Goal: Task Accomplishment & Management: Complete application form

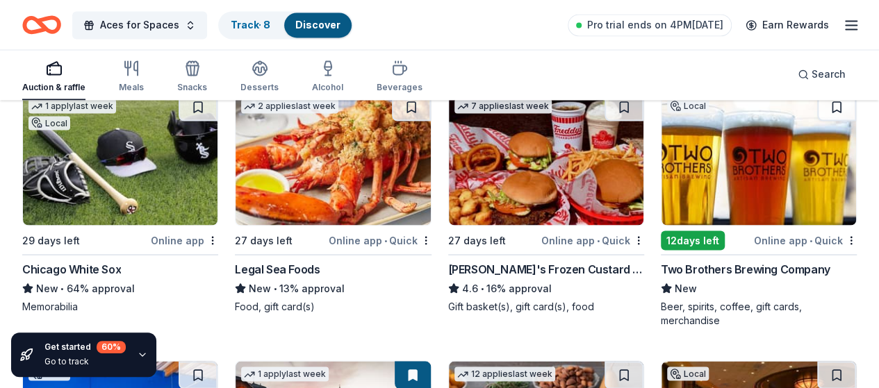
scroll to position [1218, 0]
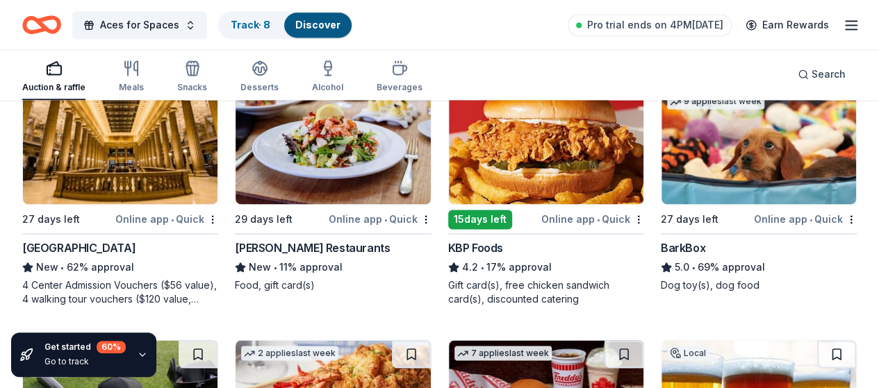
scroll to position [948, 0]
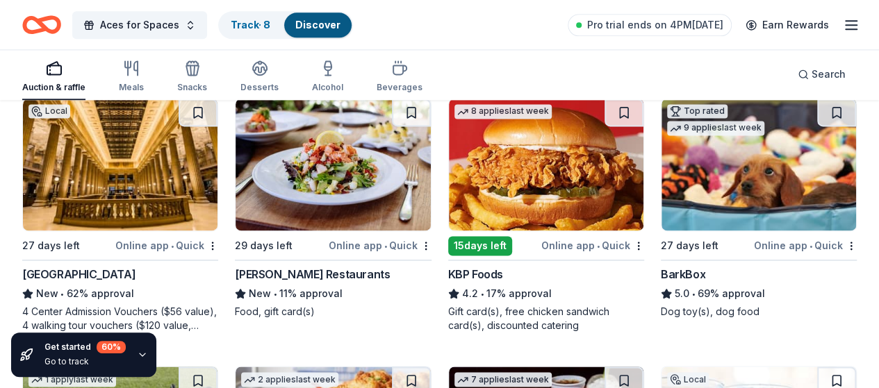
click at [661, 185] on img at bounding box center [758, 165] width 194 height 132
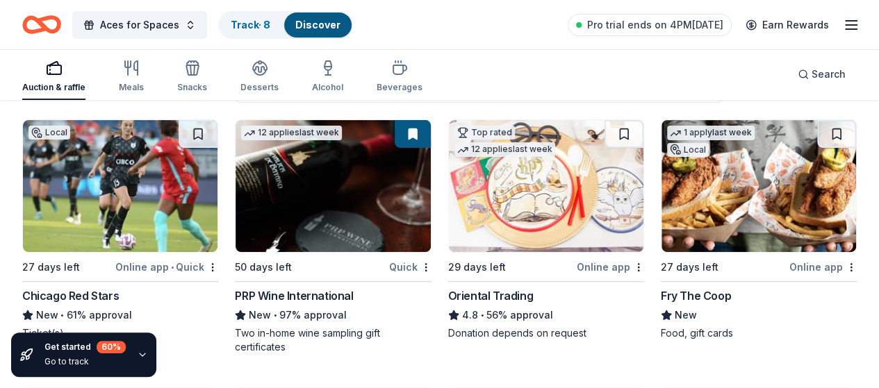
scroll to position [170, 0]
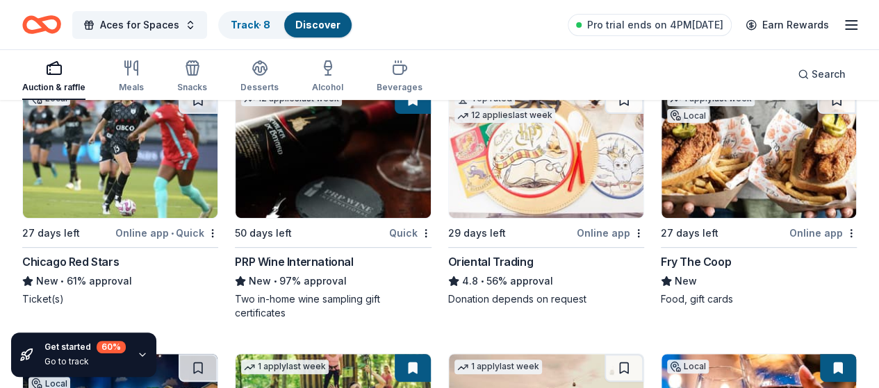
click at [449, 204] on img at bounding box center [546, 152] width 194 height 132
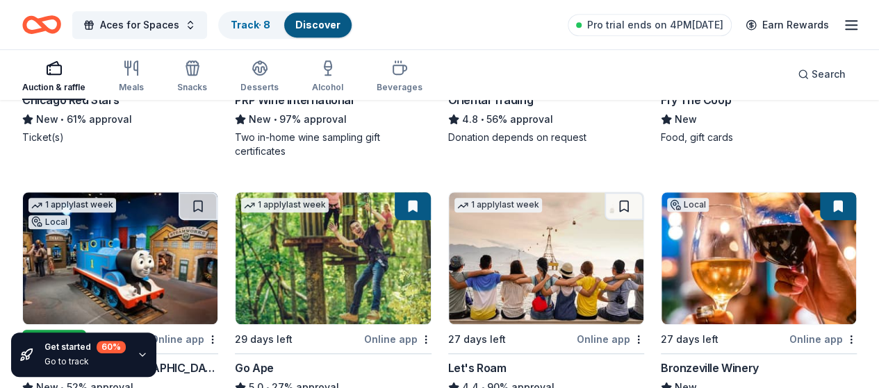
scroll to position [431, 0]
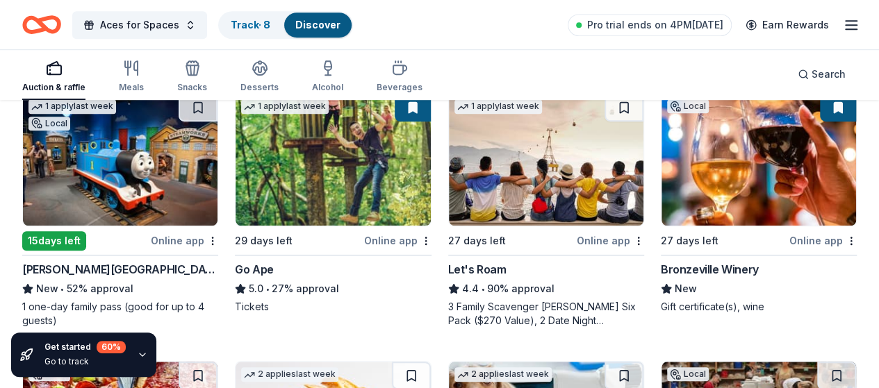
click at [449, 179] on img at bounding box center [546, 160] width 194 height 132
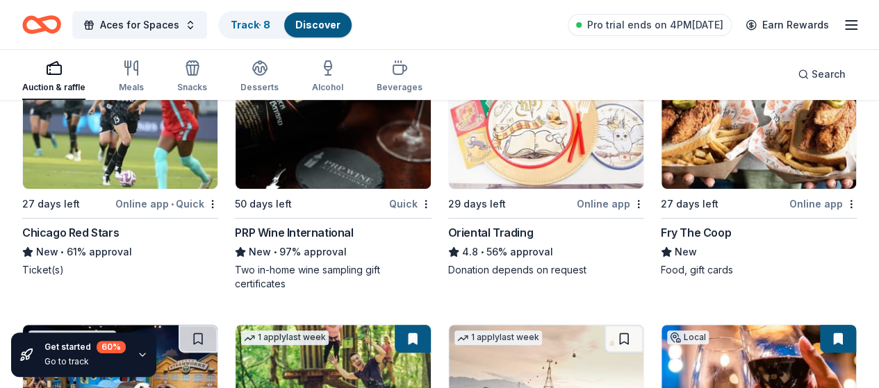
scroll to position [199, 0]
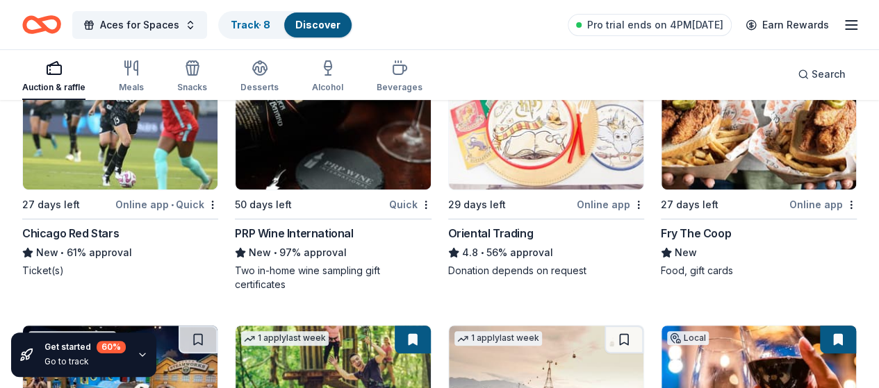
click at [217, 326] on img at bounding box center [120, 392] width 194 height 132
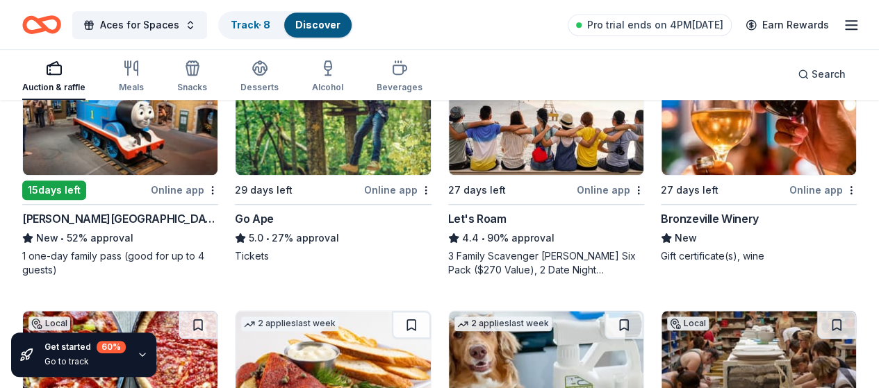
scroll to position [420, 0]
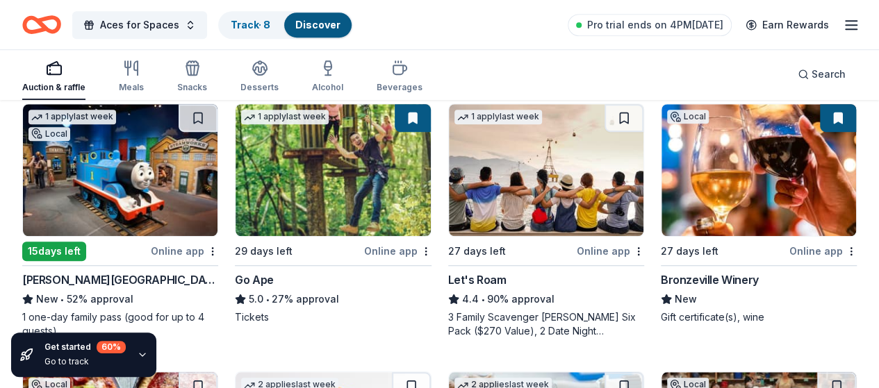
click at [235, 184] on img at bounding box center [332, 170] width 194 height 132
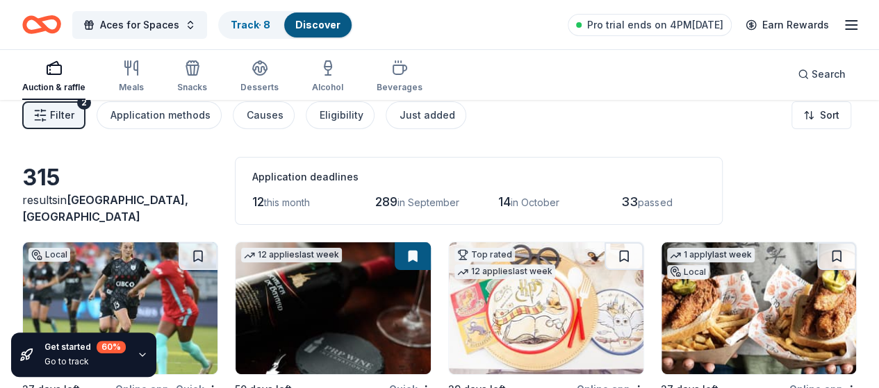
scroll to position [0, 0]
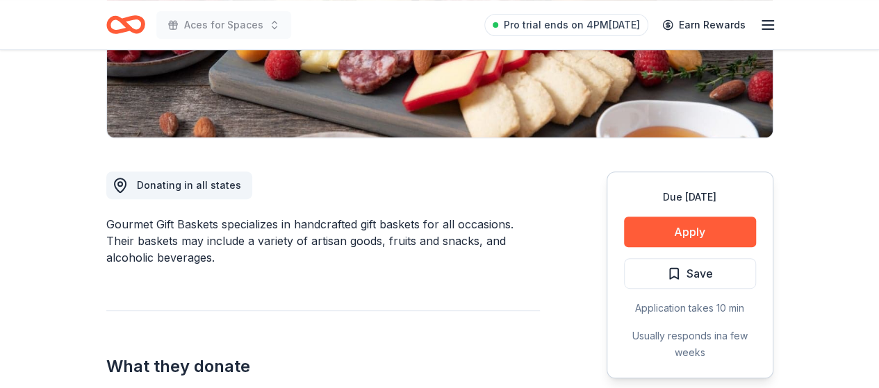
scroll to position [285, 0]
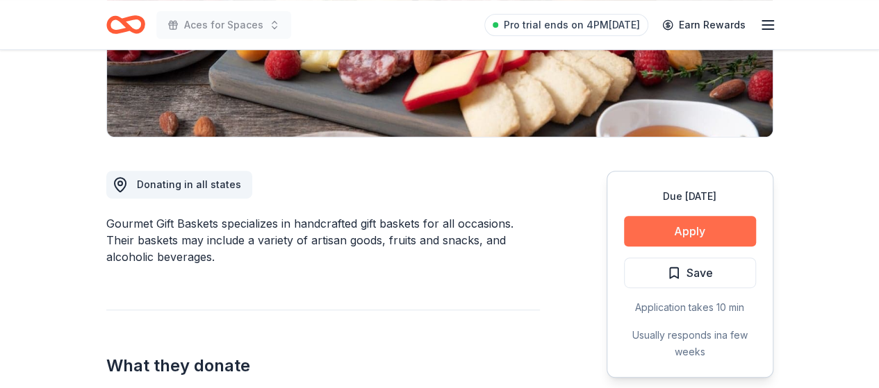
click at [683, 231] on button "Apply" at bounding box center [690, 231] width 132 height 31
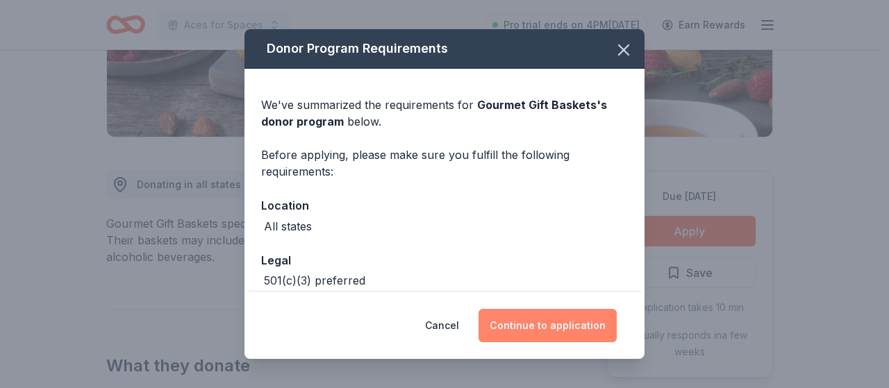
click at [565, 315] on button "Continue to application" at bounding box center [548, 325] width 138 height 33
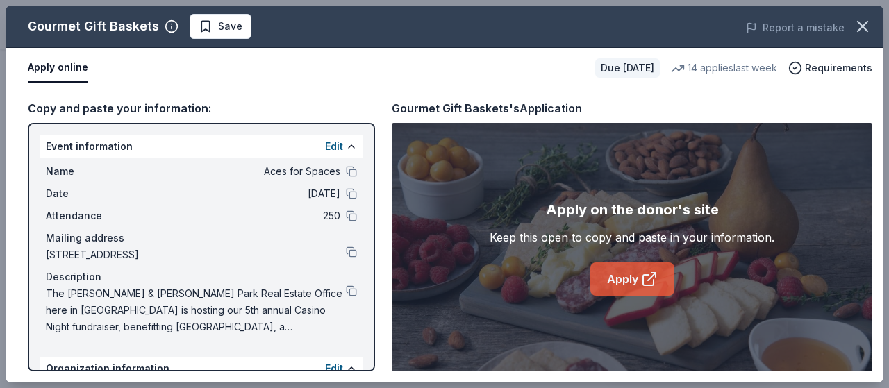
click at [639, 284] on link "Apply" at bounding box center [632, 279] width 84 height 33
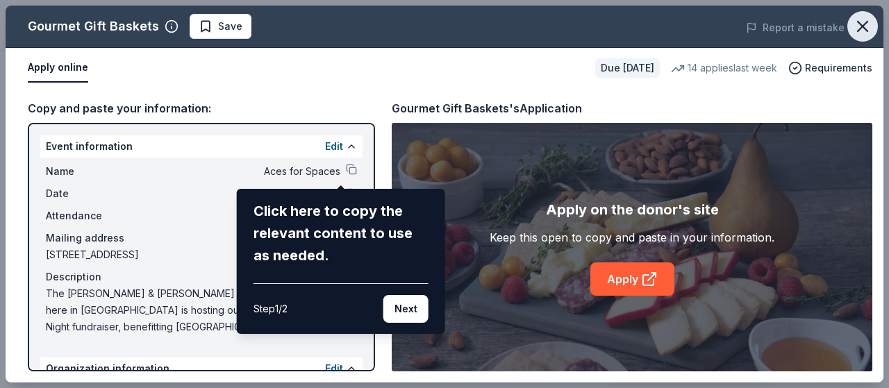
click at [869, 21] on icon "button" at bounding box center [862, 26] width 19 height 19
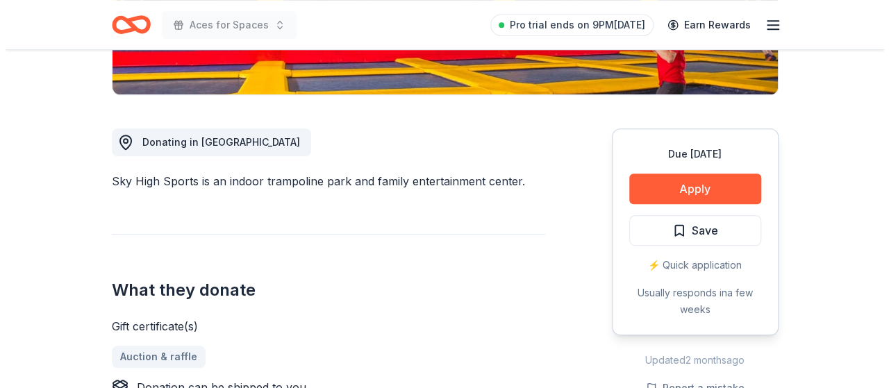
scroll to position [331, 0]
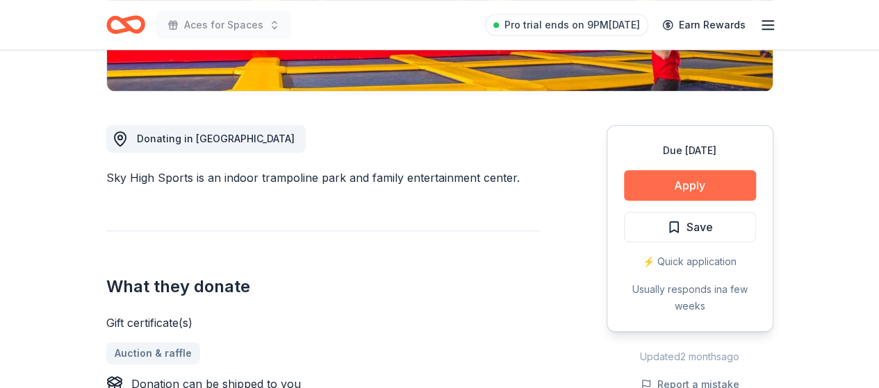
click at [697, 180] on button "Apply" at bounding box center [690, 185] width 132 height 31
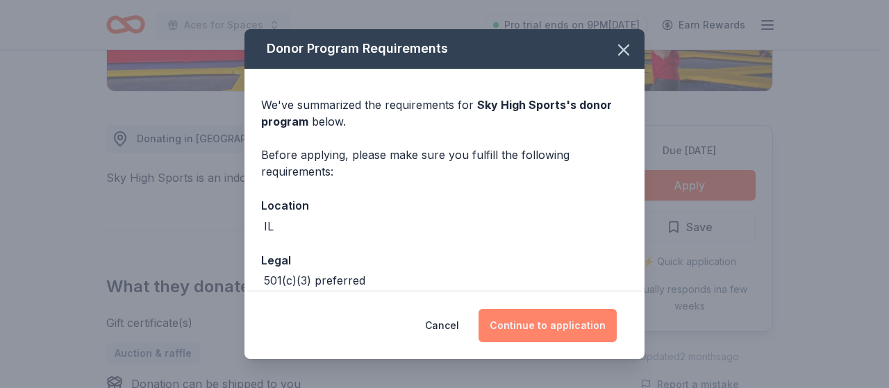
click at [555, 318] on button "Continue to application" at bounding box center [548, 325] width 138 height 33
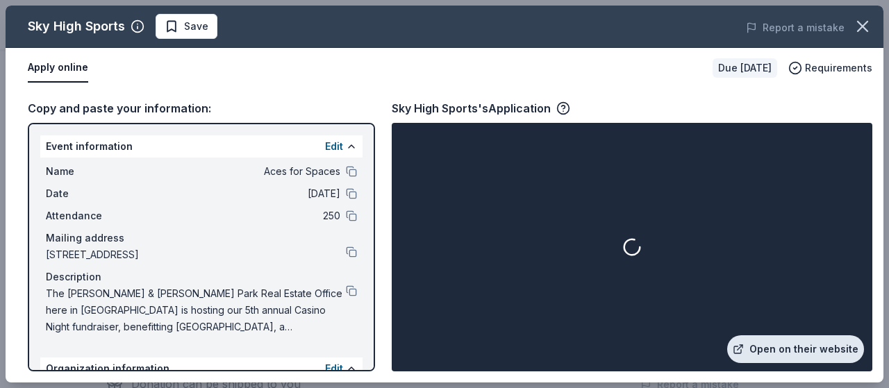
click at [802, 351] on link "Open on their website" at bounding box center [795, 349] width 137 height 28
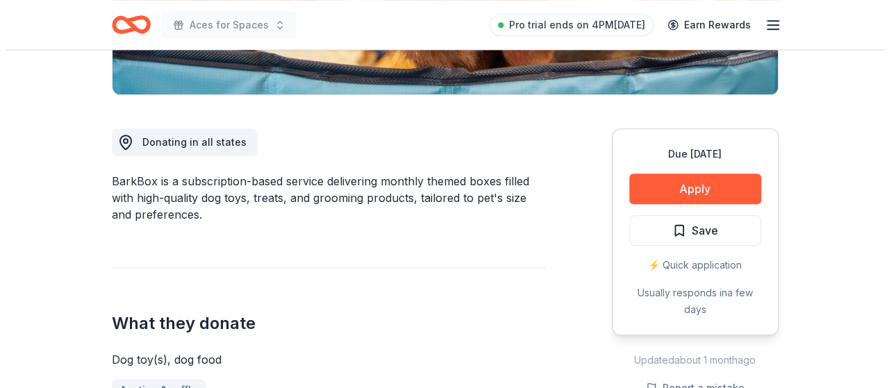
scroll to position [332, 0]
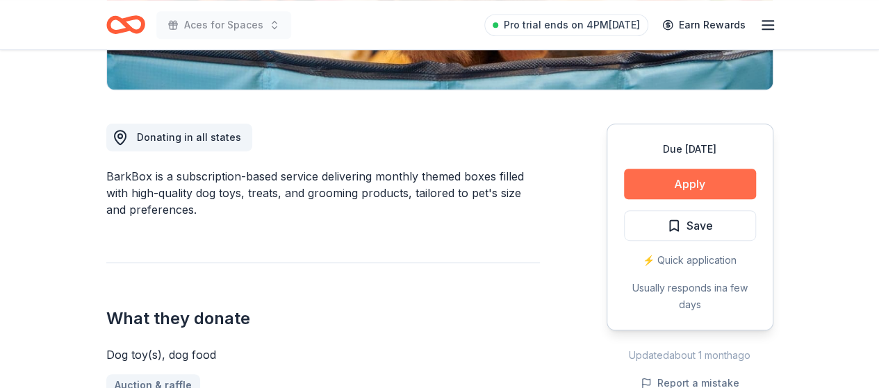
click at [711, 180] on button "Apply" at bounding box center [690, 184] width 132 height 31
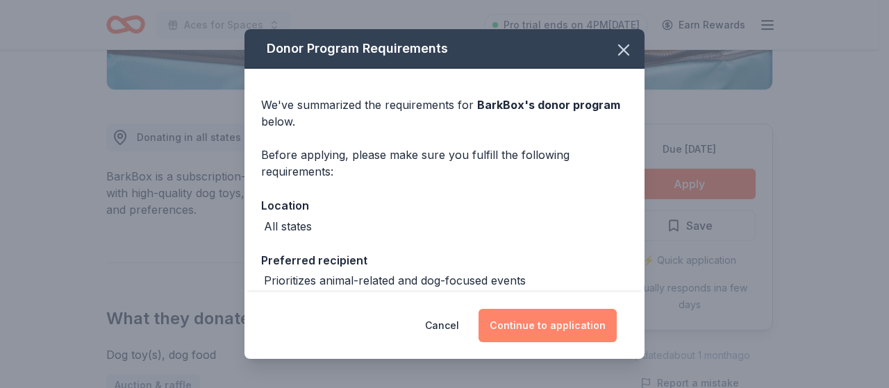
click at [538, 322] on button "Continue to application" at bounding box center [548, 325] width 138 height 33
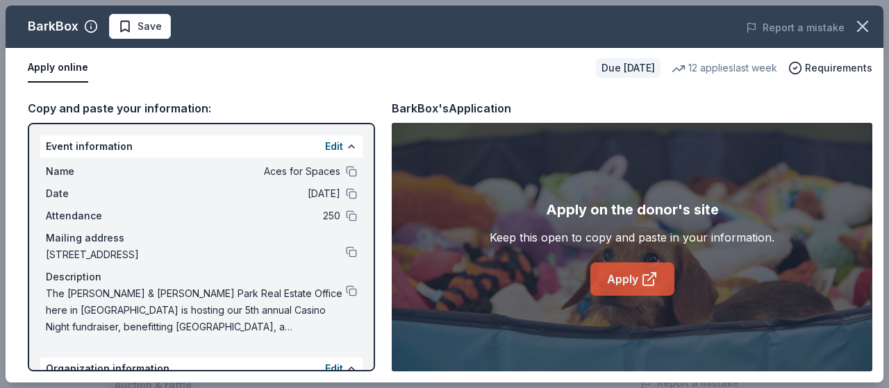
click at [607, 292] on link "Apply" at bounding box center [632, 279] width 84 height 33
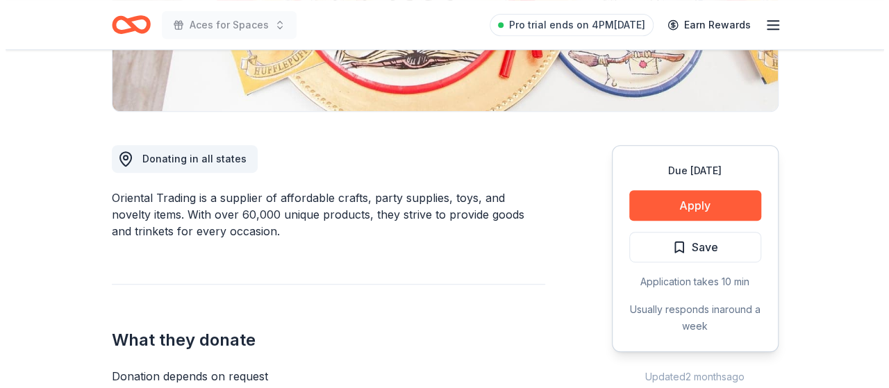
scroll to position [320, 0]
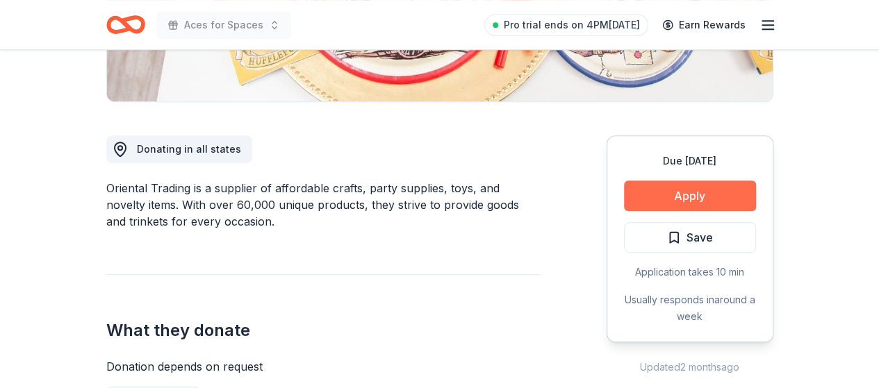
click at [686, 203] on button "Apply" at bounding box center [690, 196] width 132 height 31
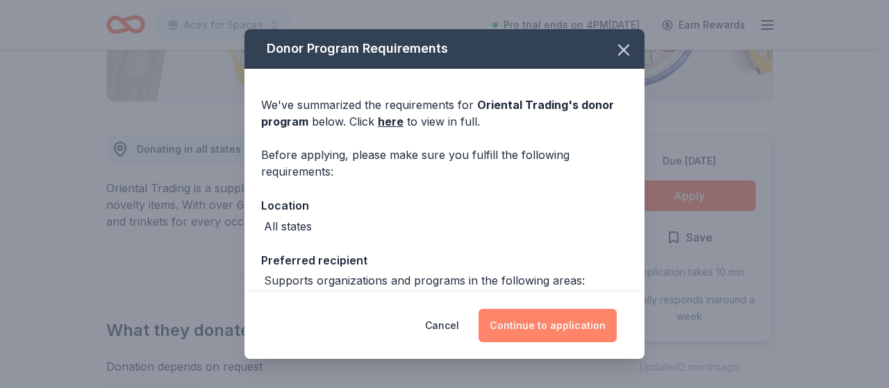
click at [574, 331] on button "Continue to application" at bounding box center [548, 325] width 138 height 33
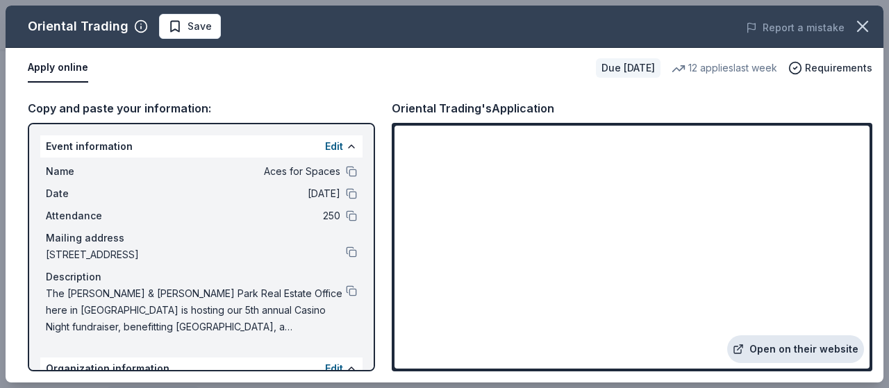
click at [790, 349] on link "Open on their website" at bounding box center [795, 349] width 137 height 28
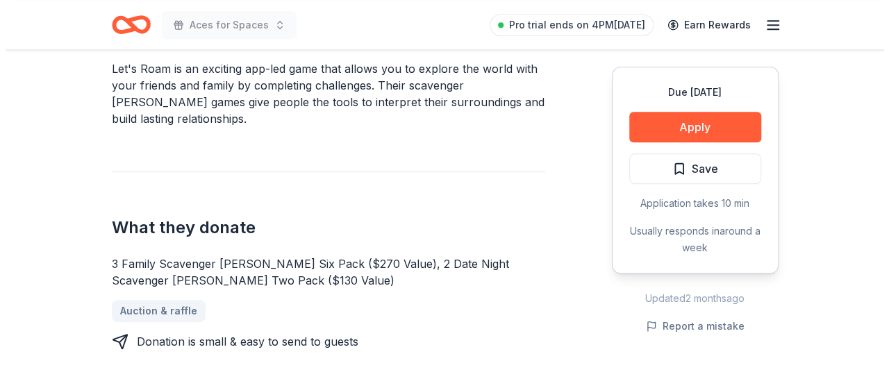
scroll to position [439, 0]
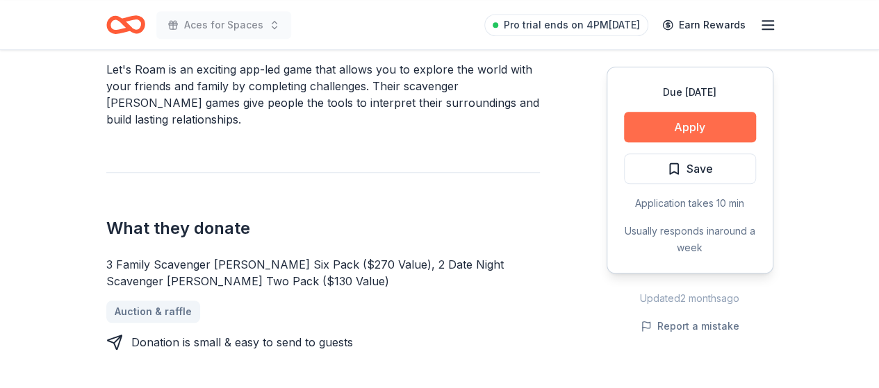
click at [702, 123] on button "Apply" at bounding box center [690, 127] width 132 height 31
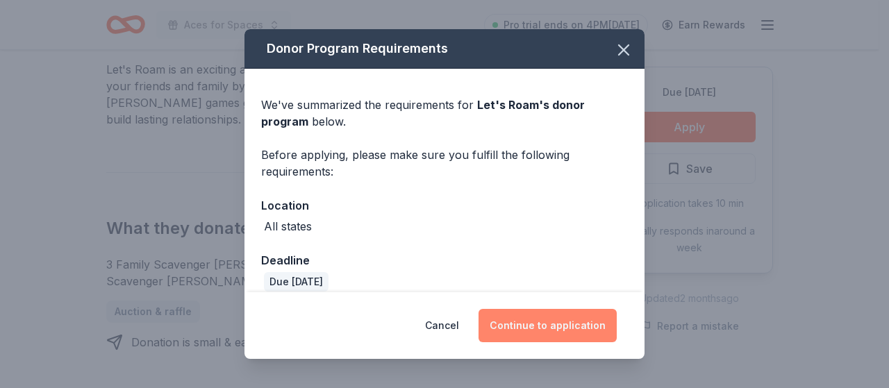
click at [556, 331] on button "Continue to application" at bounding box center [548, 325] width 138 height 33
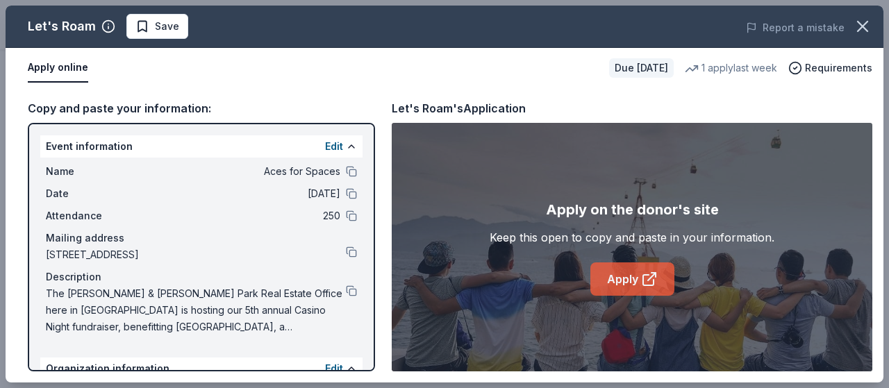
click at [652, 275] on icon at bounding box center [652, 277] width 8 height 8
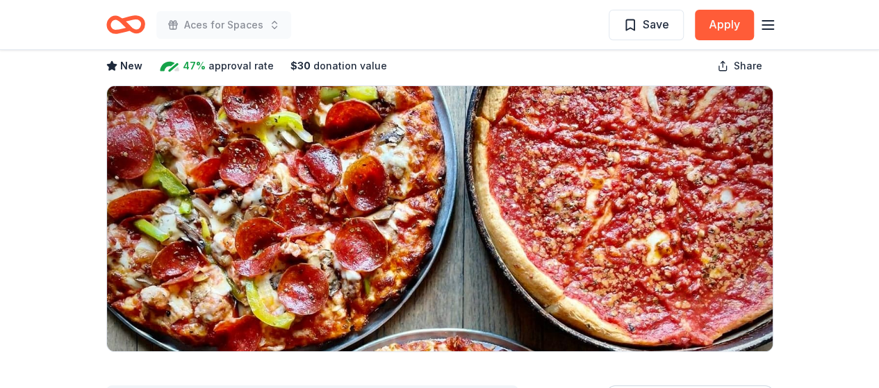
scroll to position [61, 0]
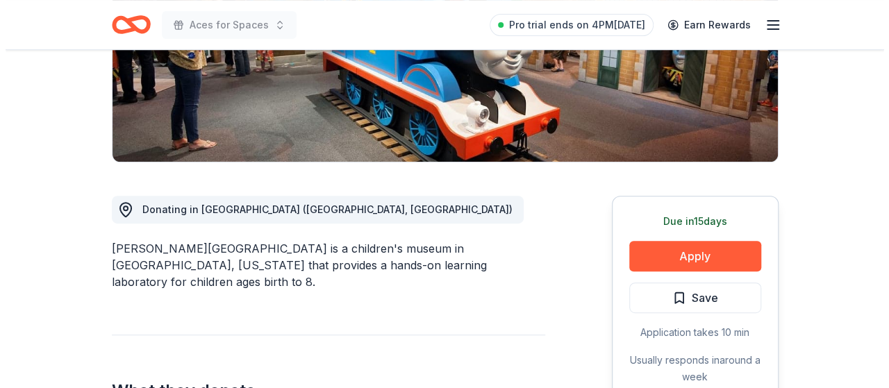
scroll to position [272, 0]
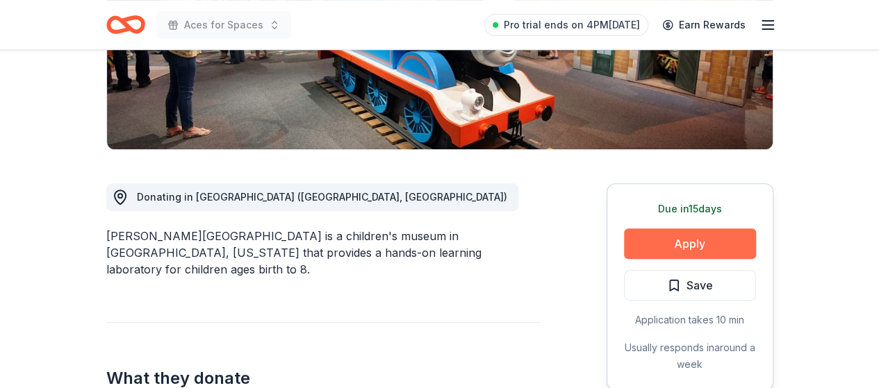
click at [709, 242] on button "Apply" at bounding box center [690, 244] width 132 height 31
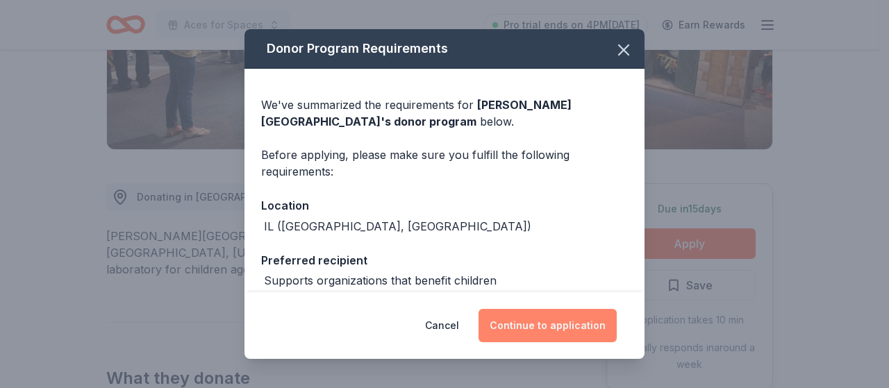
click at [561, 325] on button "Continue to application" at bounding box center [548, 325] width 138 height 33
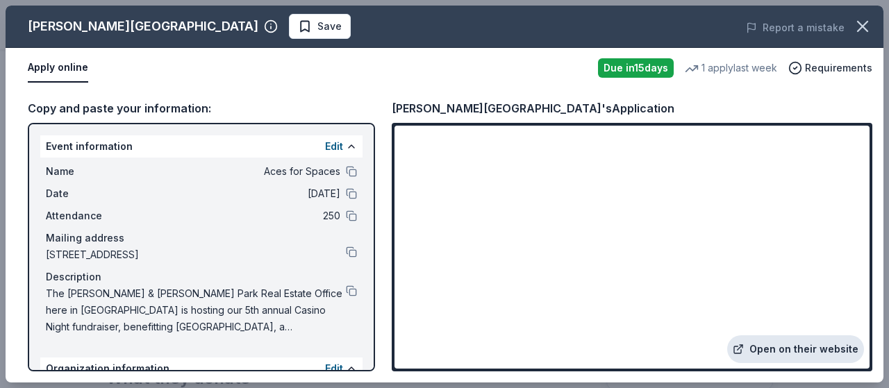
click at [806, 349] on link "Open on their website" at bounding box center [795, 349] width 137 height 28
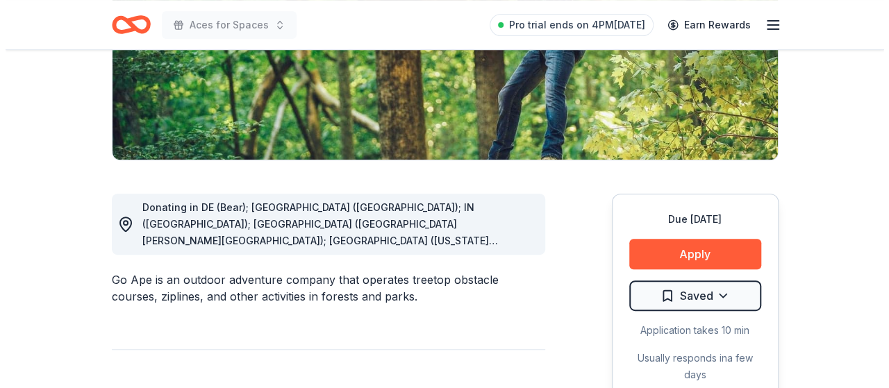
scroll to position [261, 0]
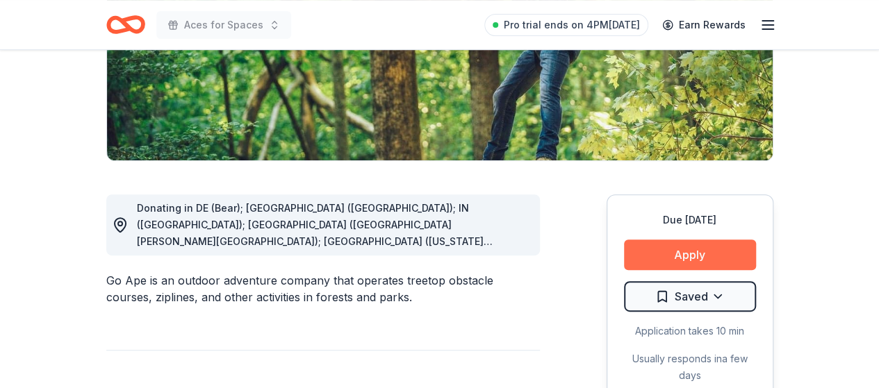
click at [706, 250] on button "Apply" at bounding box center [690, 255] width 132 height 31
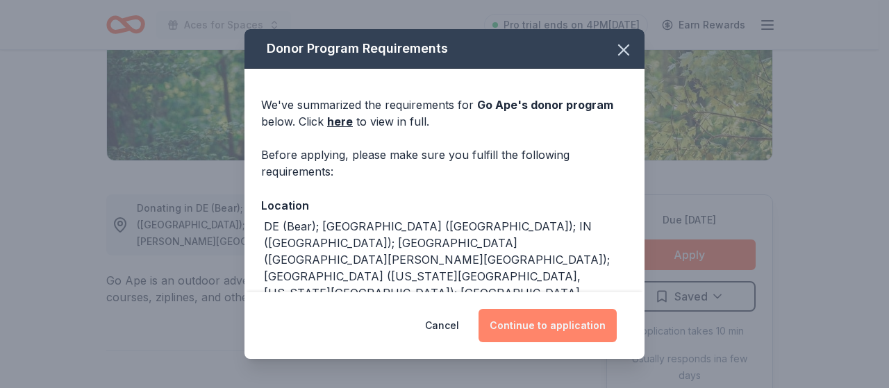
click at [545, 318] on button "Continue to application" at bounding box center [548, 325] width 138 height 33
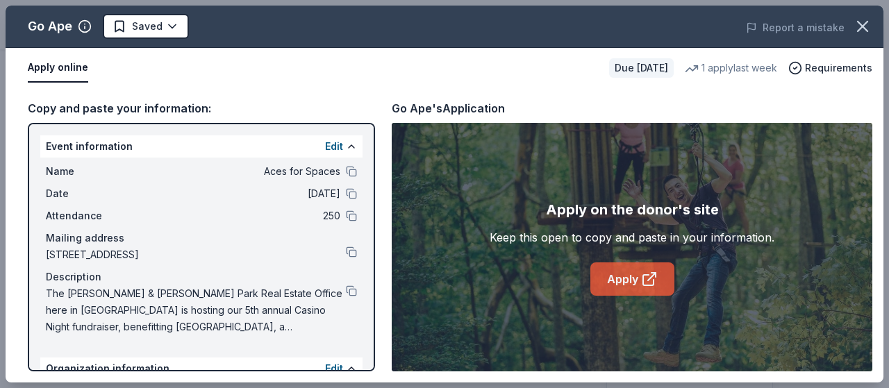
click at [623, 281] on link "Apply" at bounding box center [632, 279] width 84 height 33
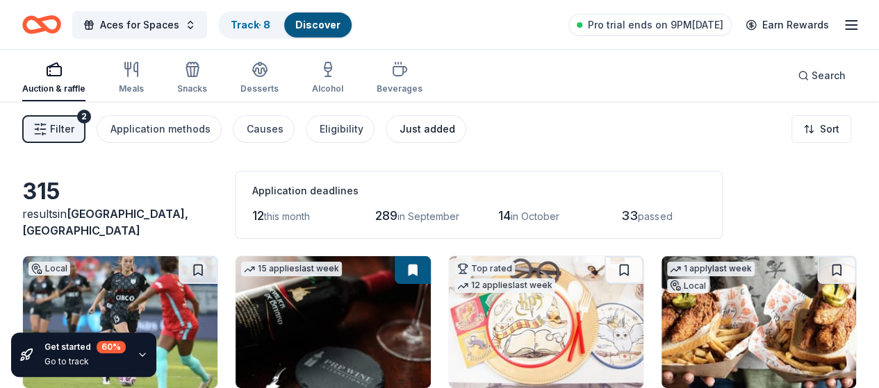
click at [433, 131] on div "Just added" at bounding box center [427, 129] width 56 height 17
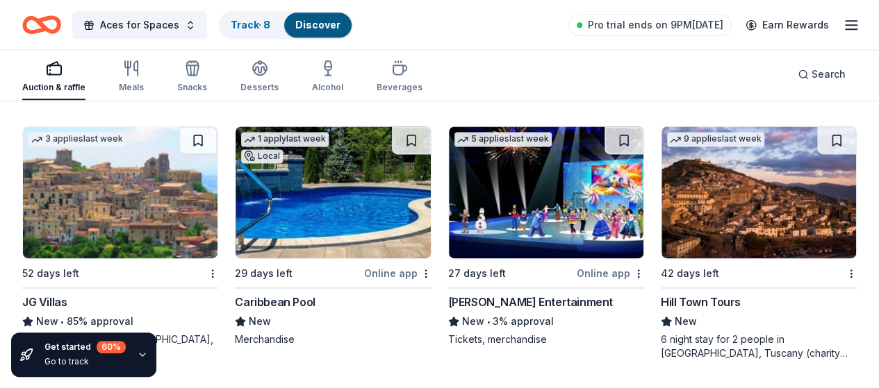
scroll to position [932, 0]
click at [661, 192] on img at bounding box center [758, 192] width 194 height 132
click at [144, 356] on icon "button" at bounding box center [142, 354] width 11 height 11
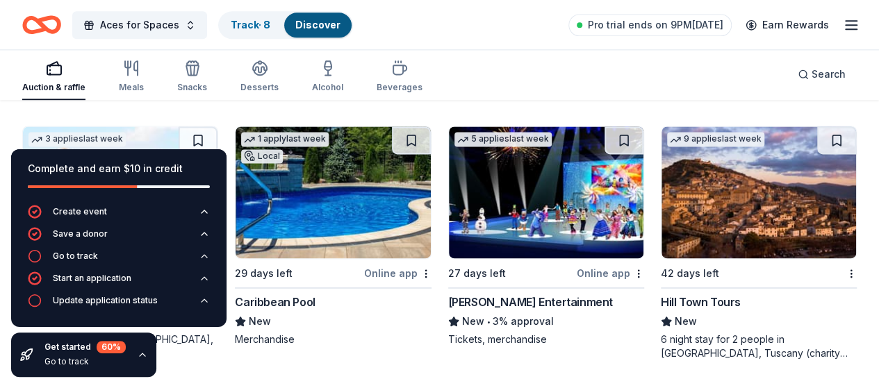
click at [144, 356] on icon "button" at bounding box center [142, 354] width 11 height 11
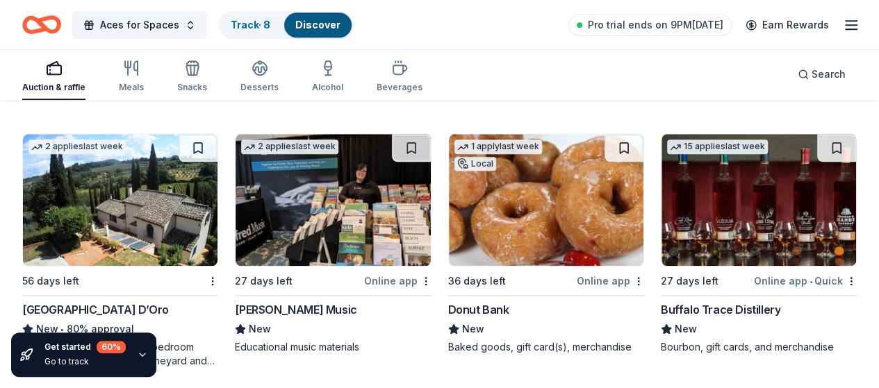
scroll to position [643, 0]
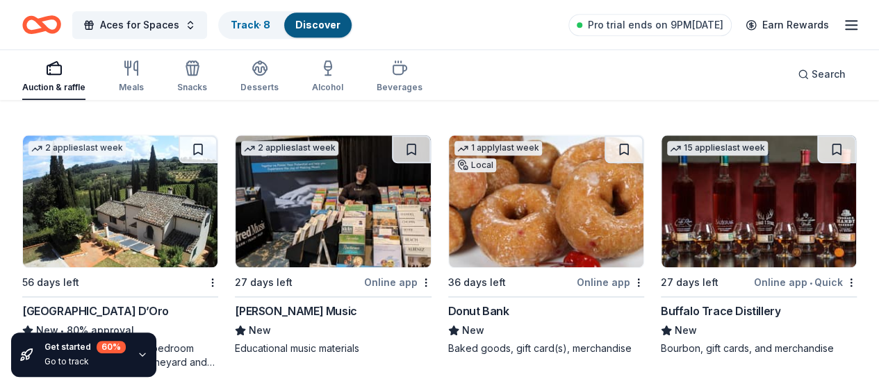
click at [661, 227] on img at bounding box center [758, 201] width 194 height 132
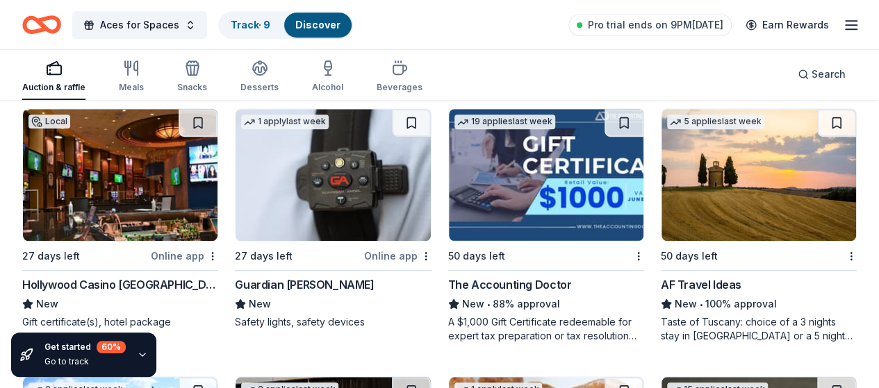
scroll to position [397, 0]
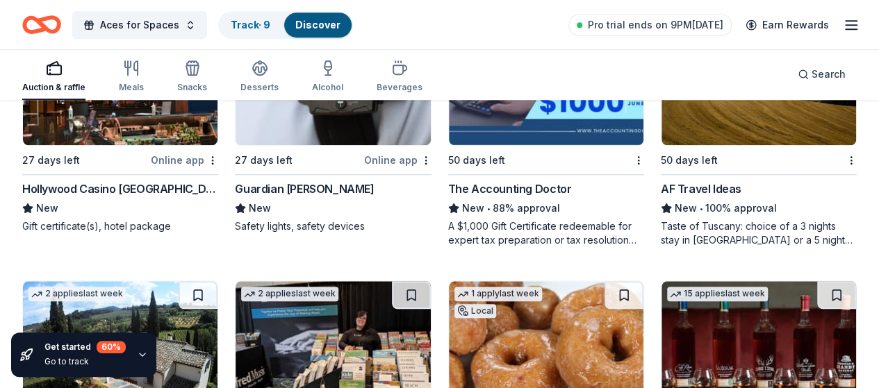
scroll to position [560, 0]
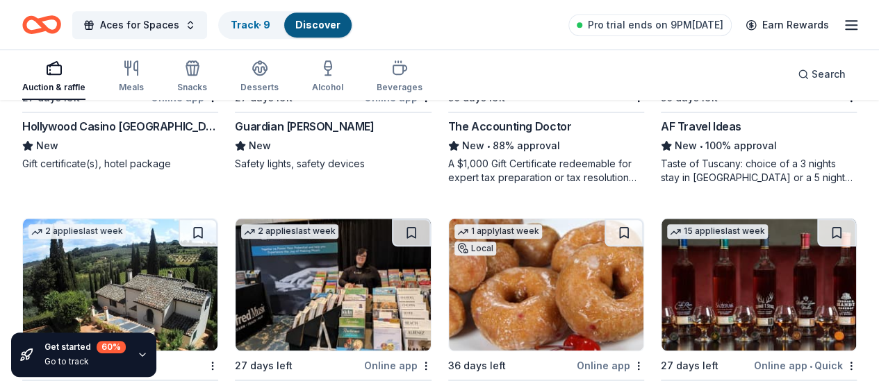
click at [661, 185] on div "Taste of Tuscany: choice of a 3 nights stay in Florence or a 5 night stay in Co…" at bounding box center [759, 171] width 196 height 28
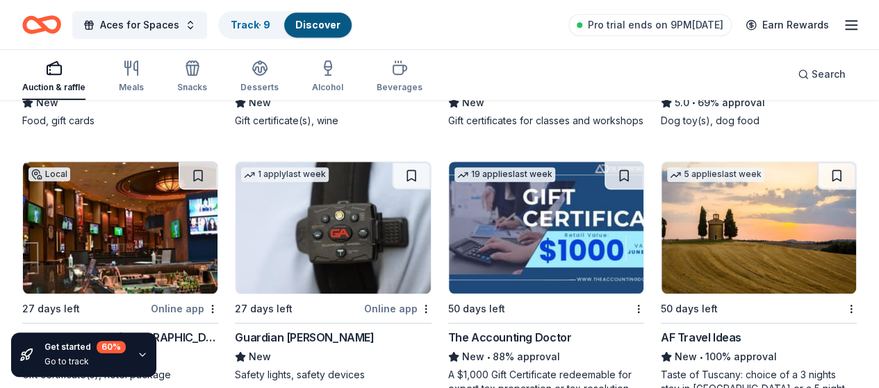
scroll to position [328, 0]
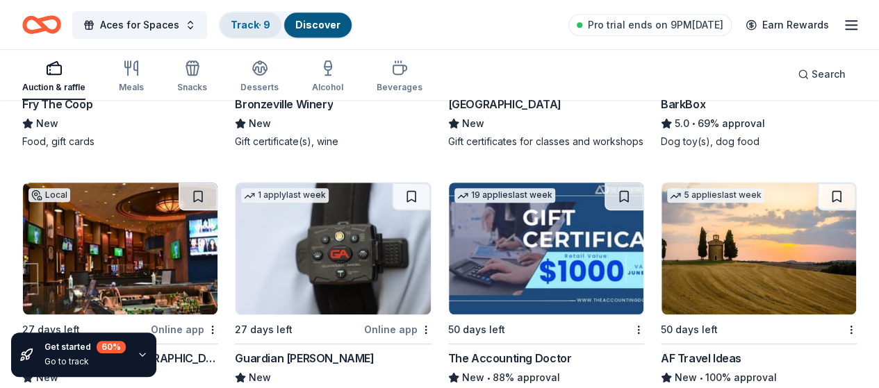
click at [270, 26] on link "Track · 9" at bounding box center [251, 25] width 40 height 12
click at [253, 24] on link "Track · 9" at bounding box center [251, 25] width 40 height 12
click at [329, 19] on link "Discover" at bounding box center [317, 25] width 45 height 12
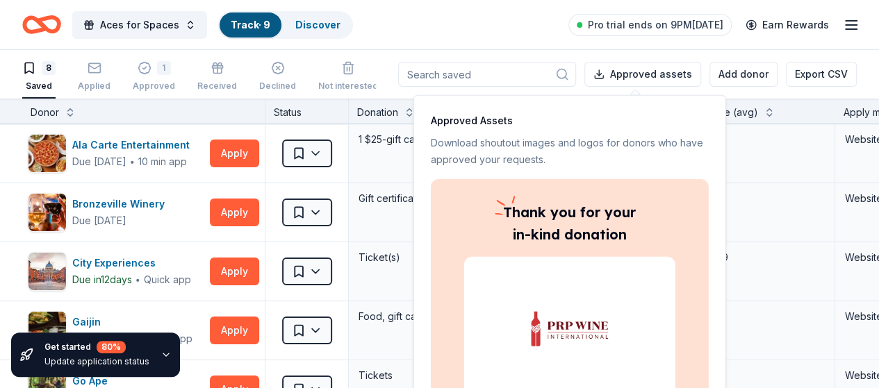
click at [456, 10] on div "Aces for Spaces Track · 9 Discover Pro trial ends on 9PM, 8/27 Earn Rewards" at bounding box center [439, 24] width 834 height 33
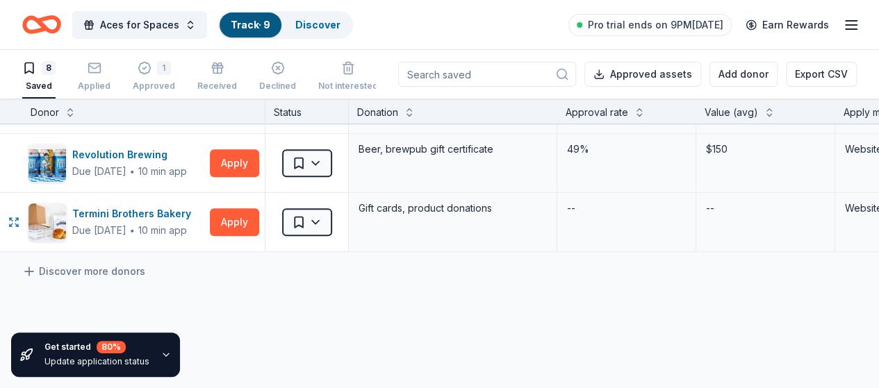
scroll to position [354, 0]
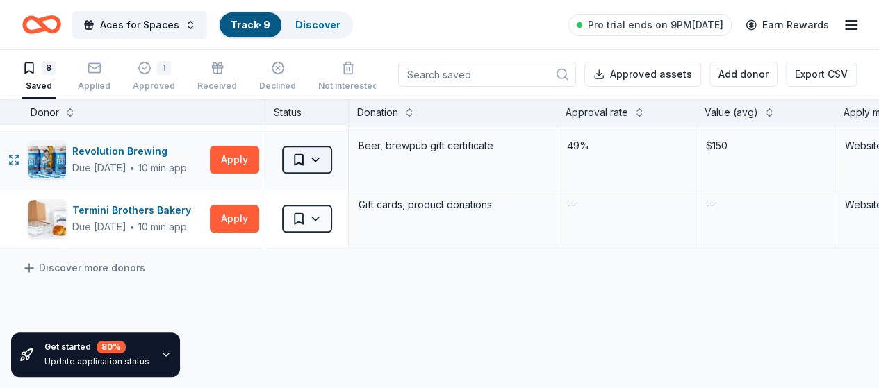
click at [326, 156] on html "Aces for Spaces Track · 9 Discover Pro trial ends on 9PM, 8/27 Earn Rewards 8 S…" at bounding box center [439, 194] width 879 height 388
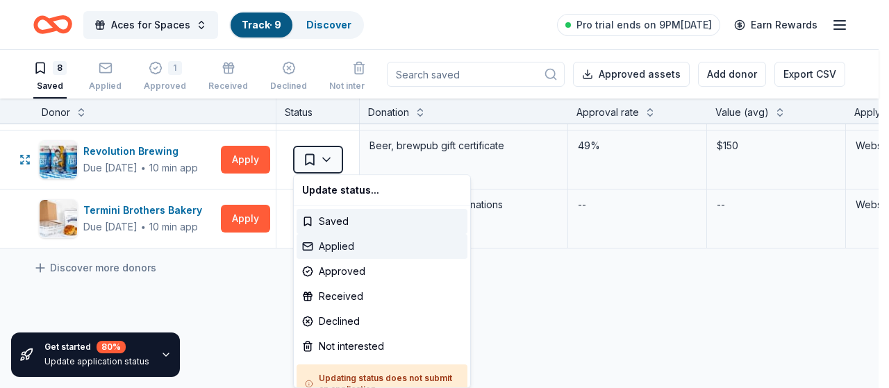
click at [343, 246] on div "Applied" at bounding box center [382, 246] width 171 height 25
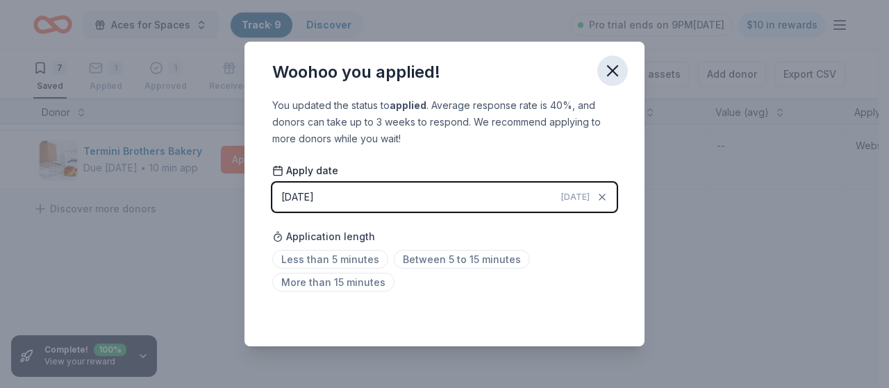
click at [611, 65] on icon "button" at bounding box center [612, 70] width 19 height 19
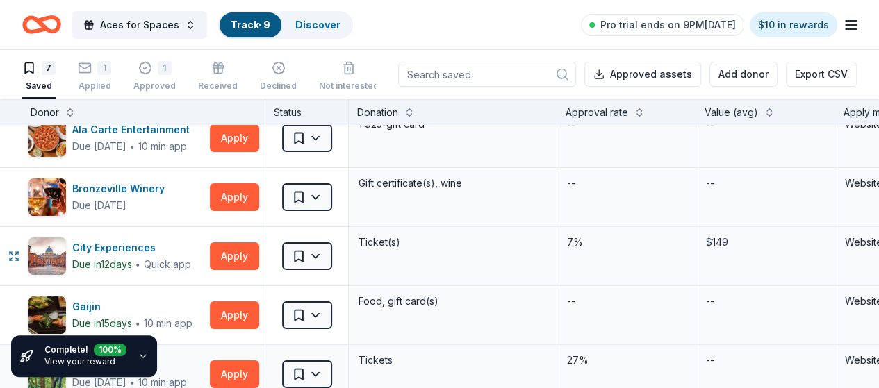
scroll to position [0, 0]
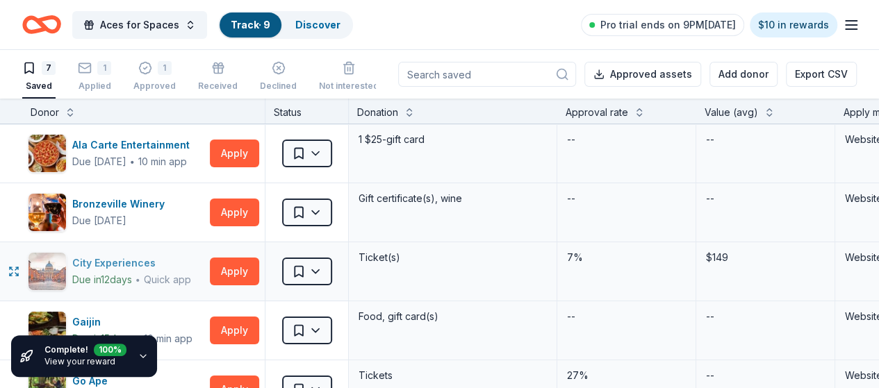
click at [147, 264] on div "City Experiences" at bounding box center [131, 263] width 119 height 17
click at [845, 21] on line "button" at bounding box center [850, 21] width 11 height 0
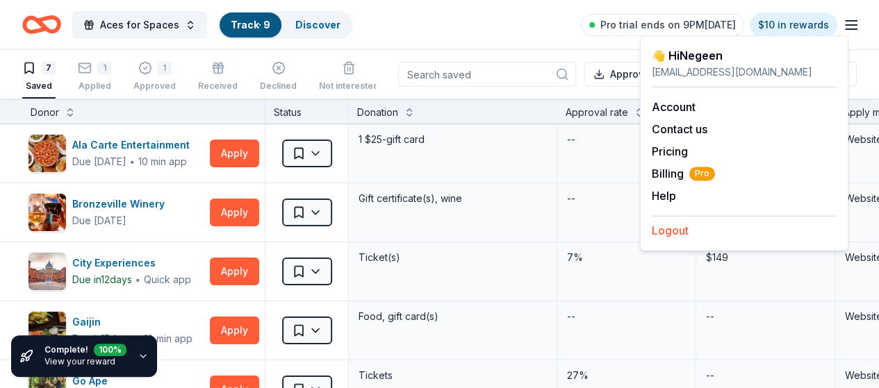
click at [671, 226] on button "Logout" at bounding box center [670, 230] width 37 height 17
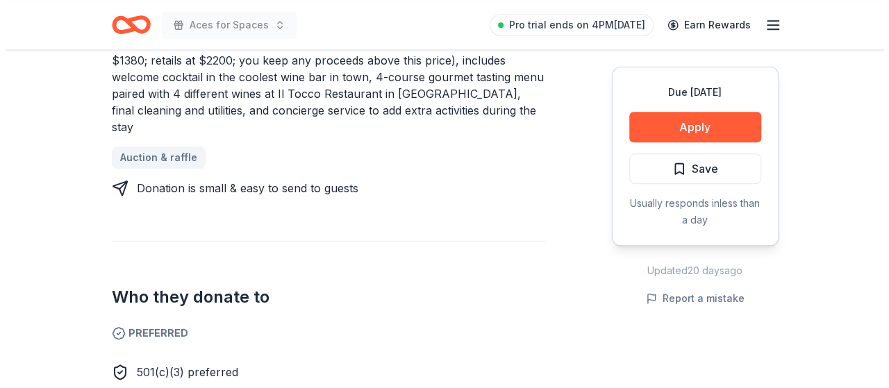
scroll to position [512, 0]
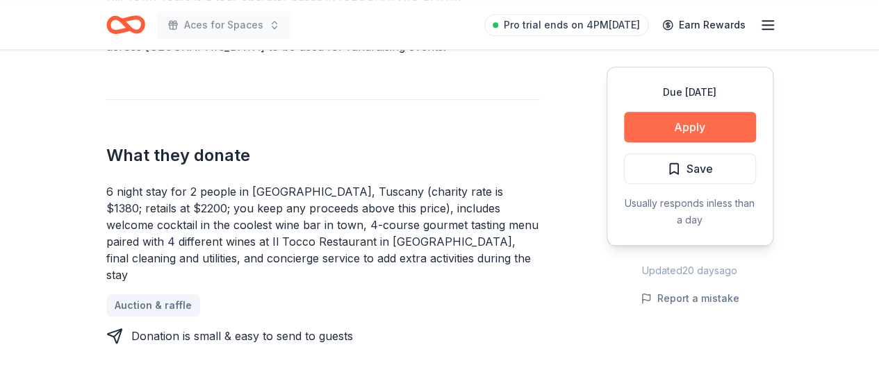
click at [738, 123] on button "Apply" at bounding box center [690, 127] width 132 height 31
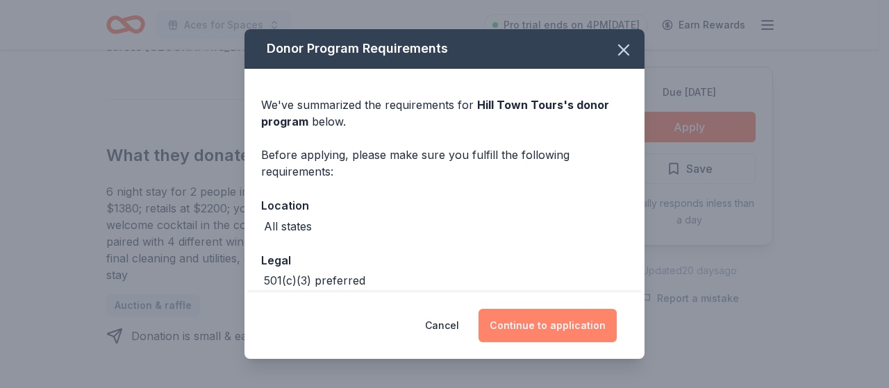
click at [531, 323] on button "Continue to application" at bounding box center [548, 325] width 138 height 33
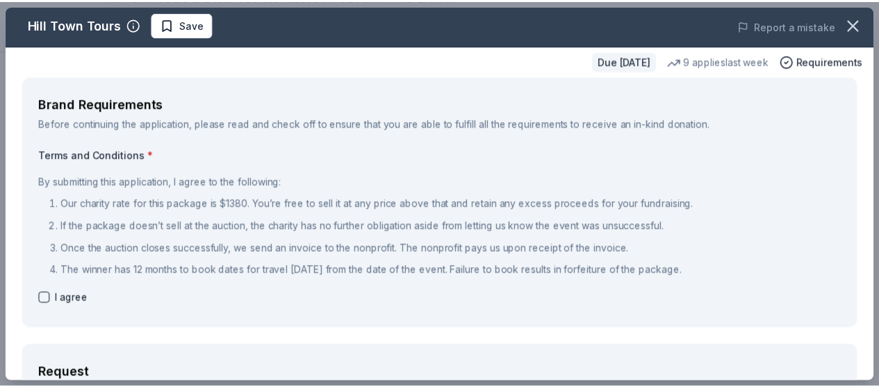
scroll to position [0, 0]
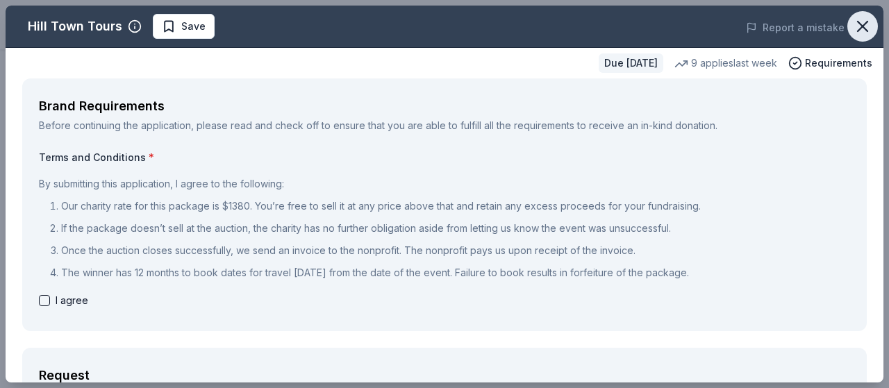
click at [856, 23] on icon "button" at bounding box center [862, 26] width 19 height 19
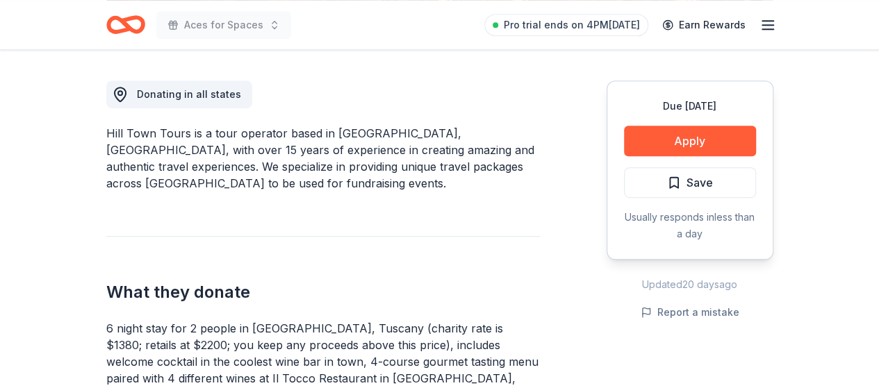
scroll to position [360, 0]
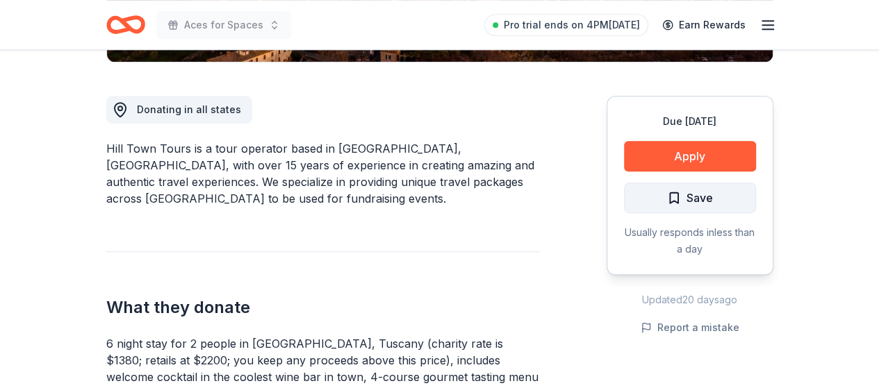
click at [681, 201] on span "Save" at bounding box center [690, 198] width 46 height 18
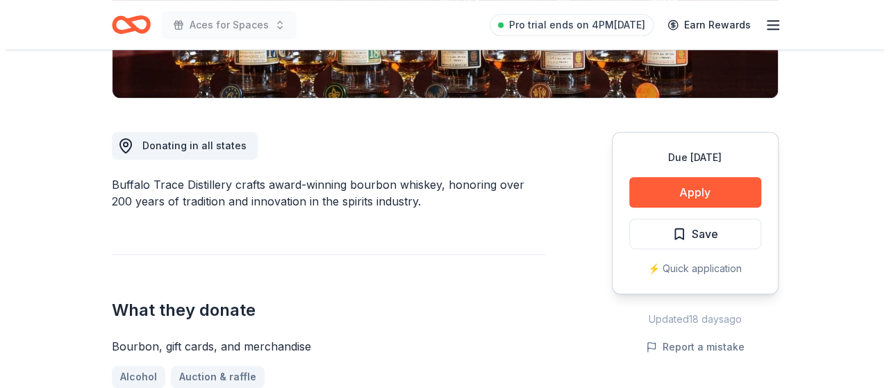
scroll to position [324, 0]
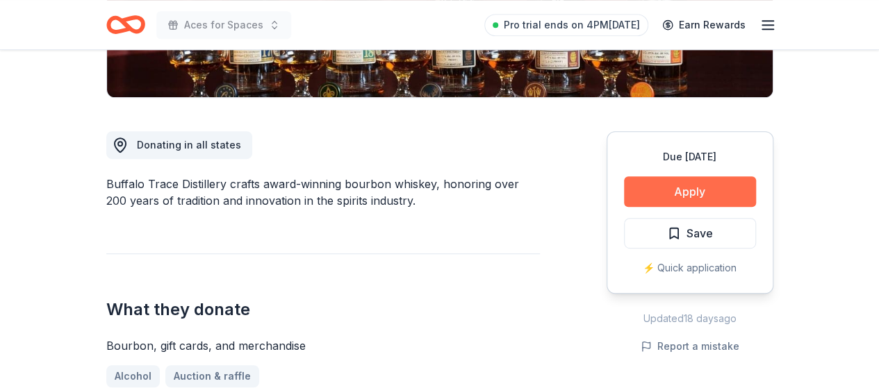
click at [719, 187] on button "Apply" at bounding box center [690, 191] width 132 height 31
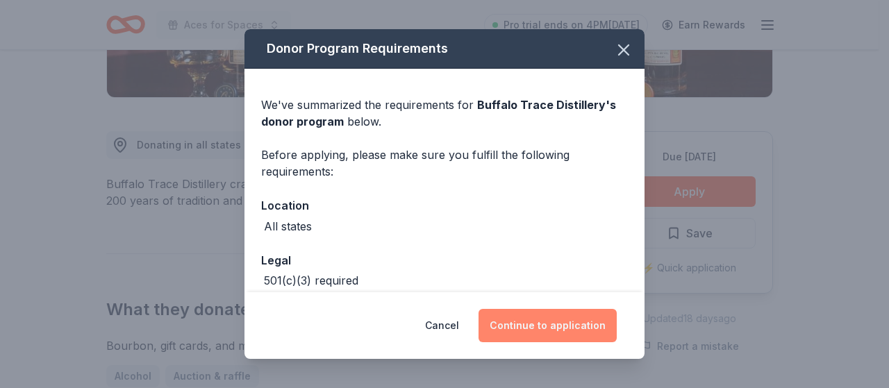
click at [559, 327] on button "Continue to application" at bounding box center [548, 325] width 138 height 33
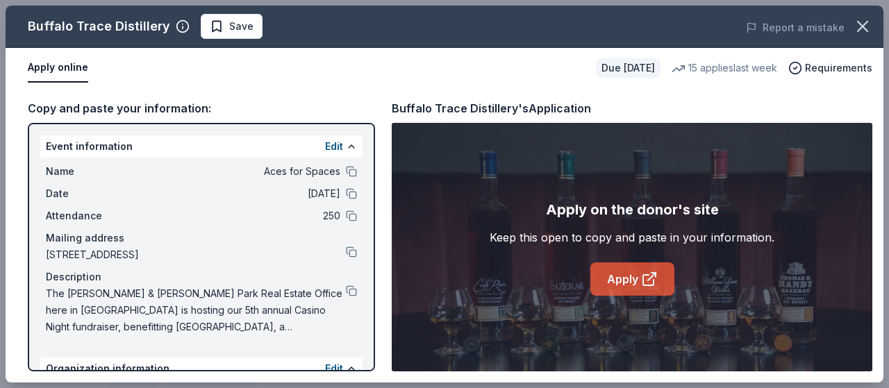
click at [652, 274] on icon at bounding box center [649, 279] width 17 height 17
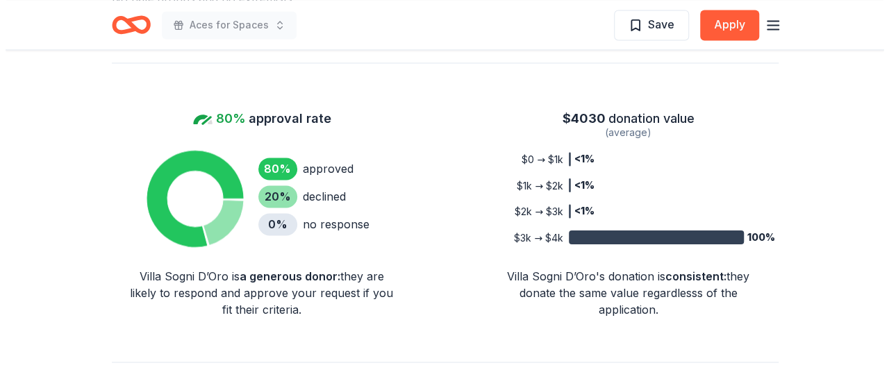
scroll to position [1074, 0]
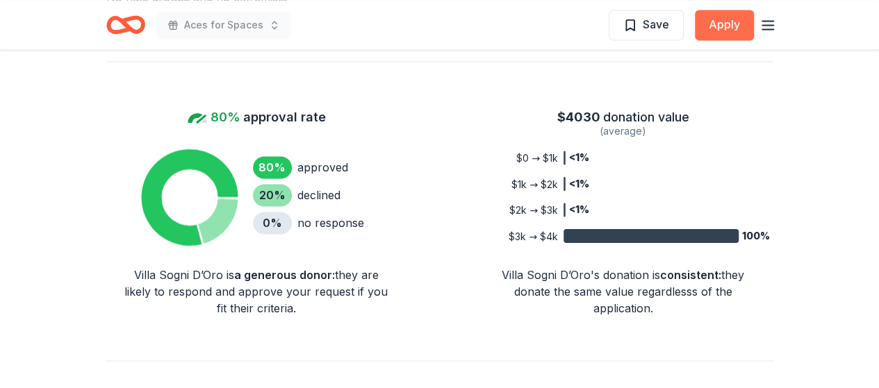
click at [725, 31] on button "Apply" at bounding box center [724, 25] width 59 height 31
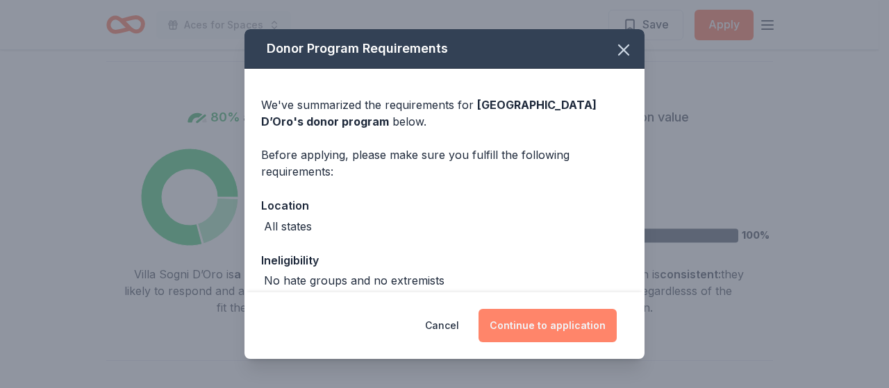
click at [563, 320] on button "Continue to application" at bounding box center [548, 325] width 138 height 33
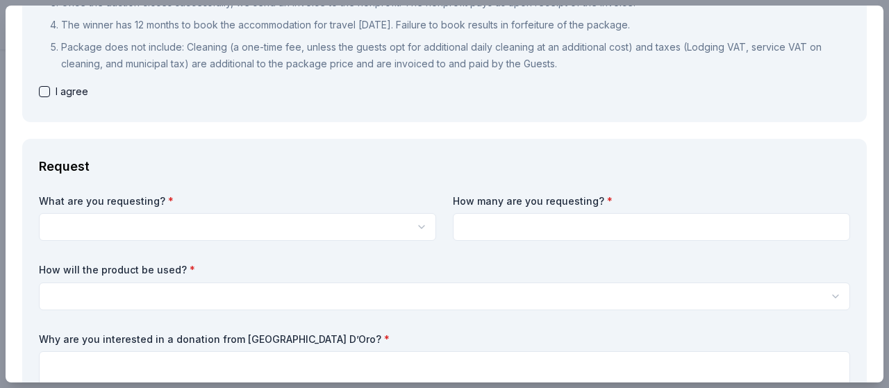
scroll to position [0, 0]
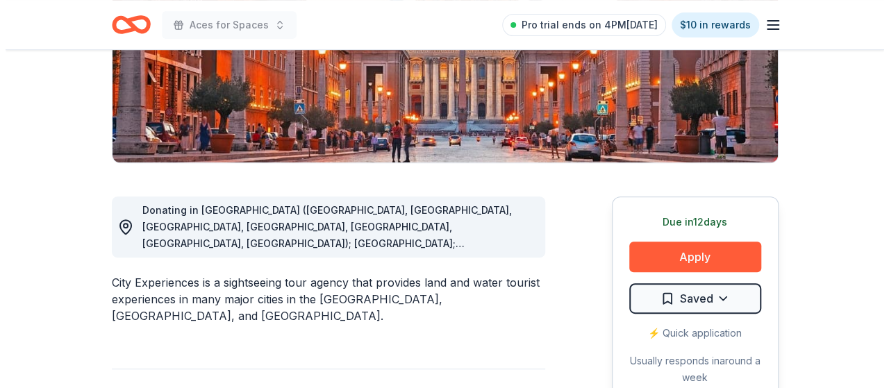
scroll to position [290, 0]
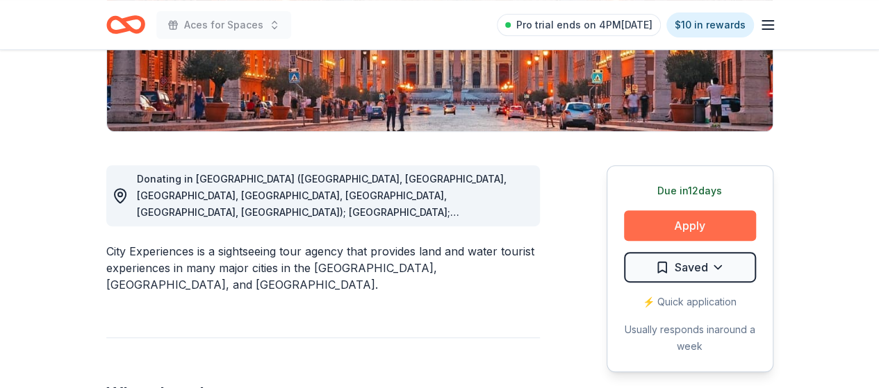
click at [683, 223] on button "Apply" at bounding box center [690, 225] width 132 height 31
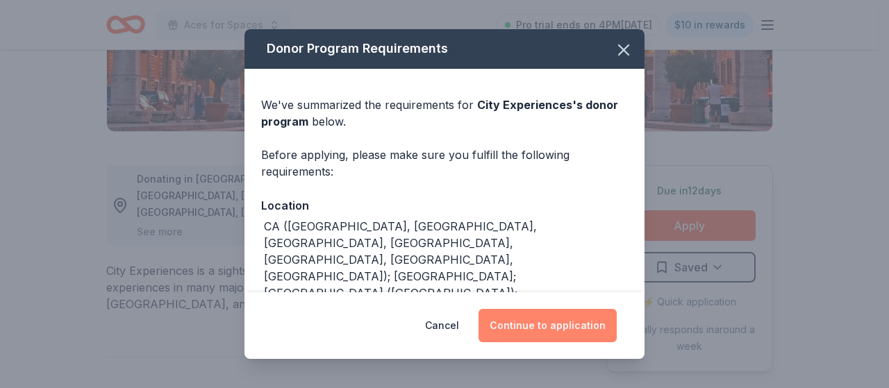
click at [539, 324] on button "Continue to application" at bounding box center [548, 325] width 138 height 33
